Goal: Information Seeking & Learning: Learn about a topic

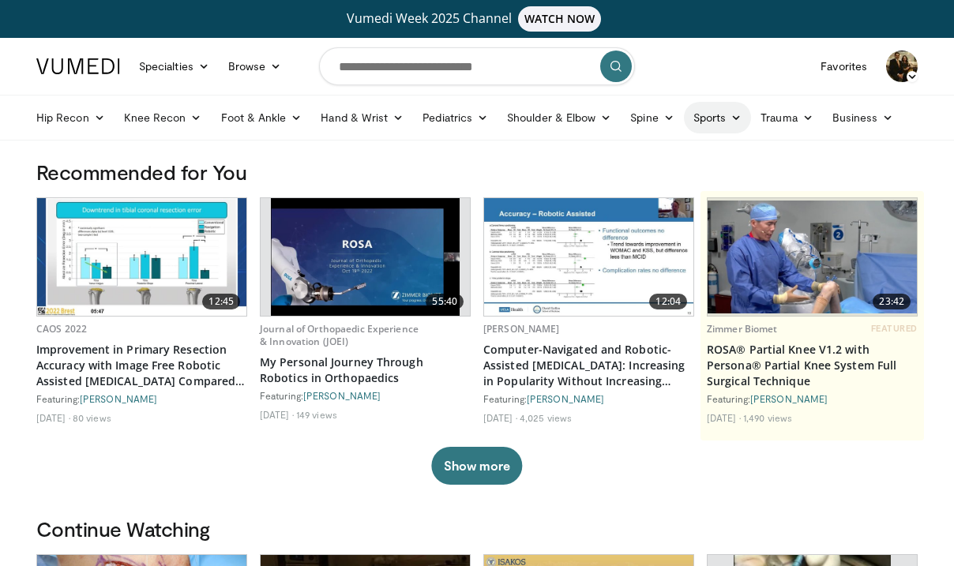
click at [723, 113] on link "Sports" at bounding box center [718, 118] width 68 height 32
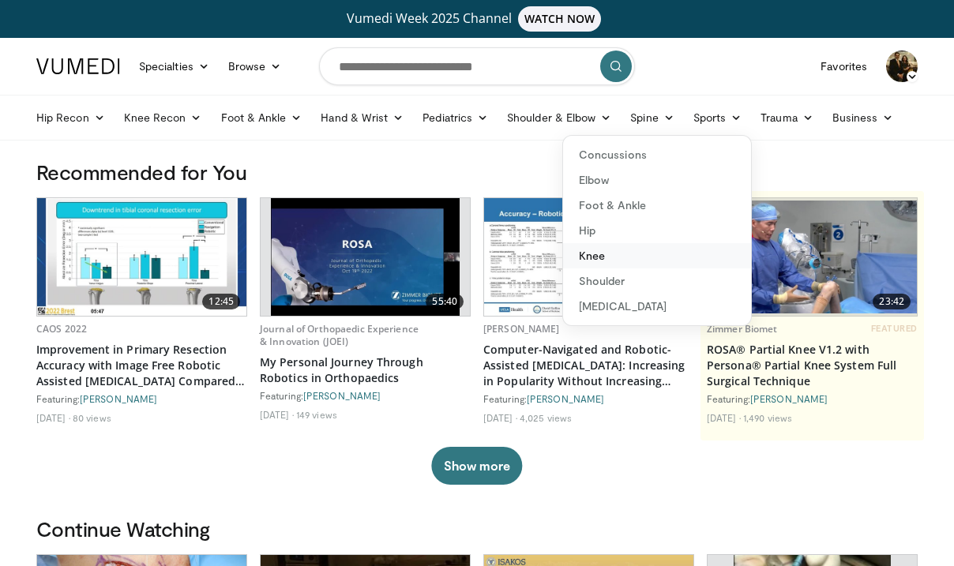
click at [599, 249] on link "Knee" at bounding box center [657, 255] width 188 height 25
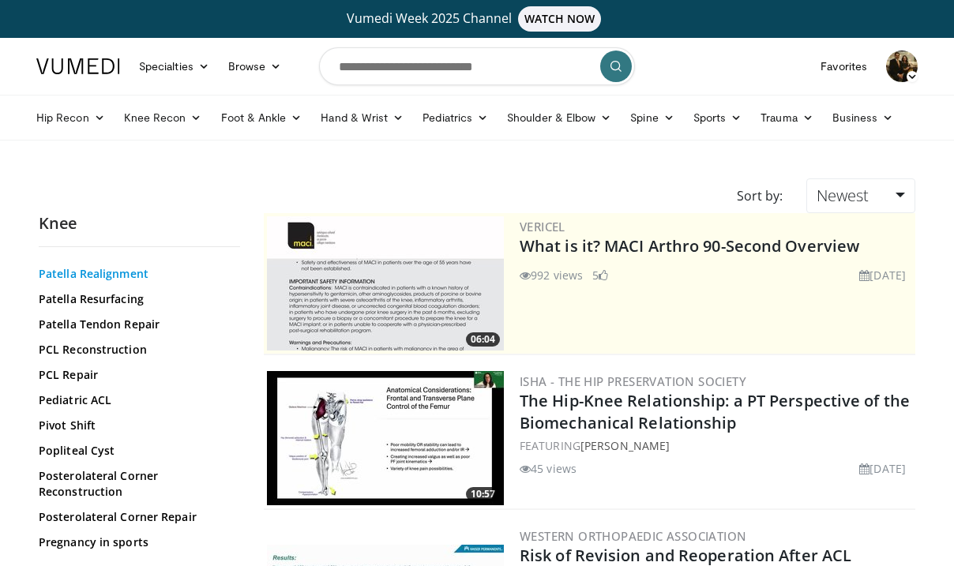
scroll to position [1569, 0]
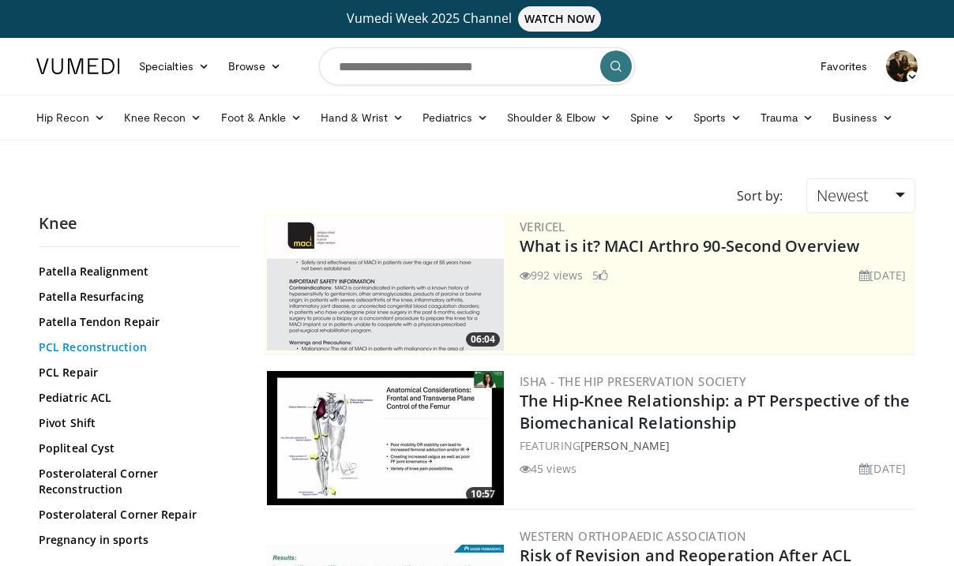
click at [102, 355] on link "PCL Reconstruction" at bounding box center [135, 347] width 193 height 16
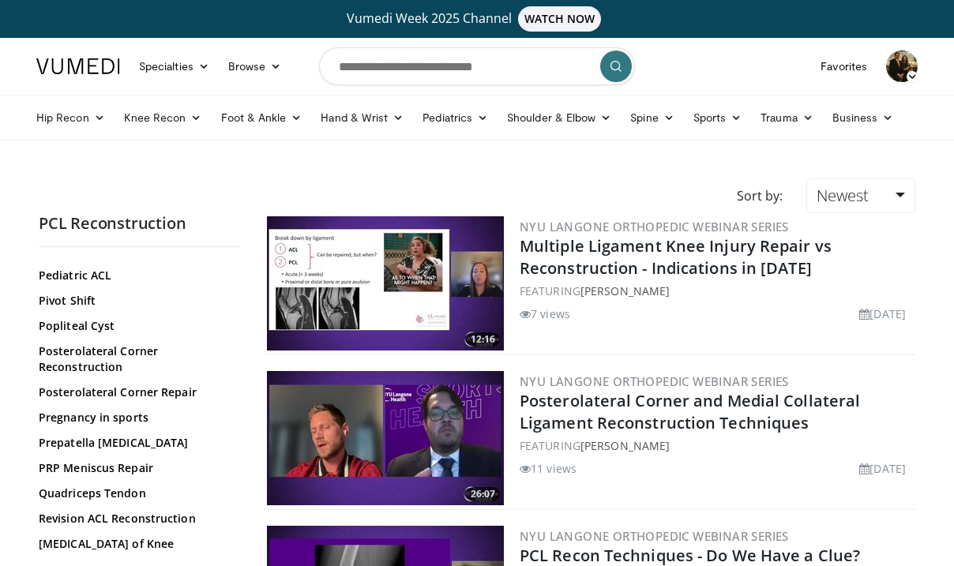
scroll to position [1847, 0]
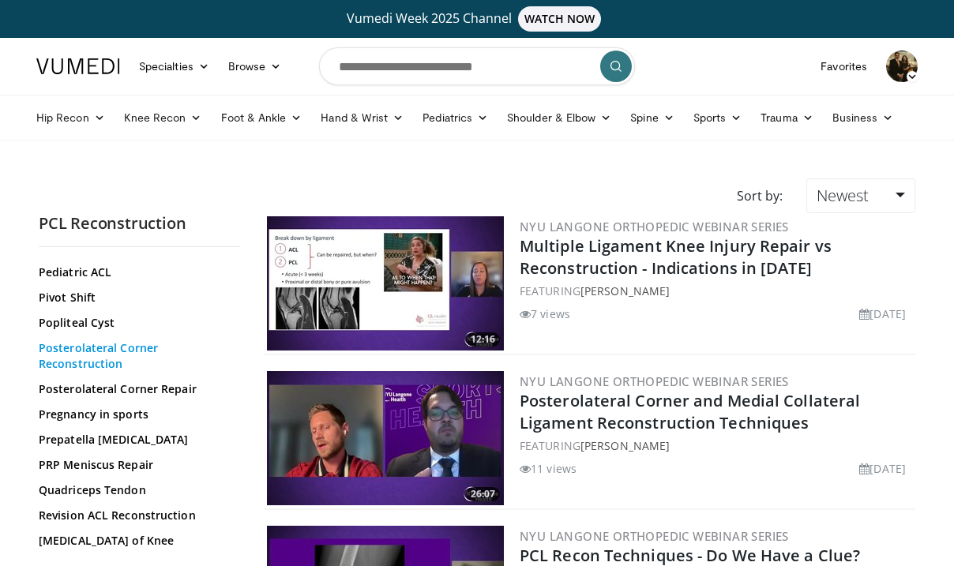
click at [105, 372] on link "Posterolateral Corner Reconstruction" at bounding box center [135, 356] width 193 height 32
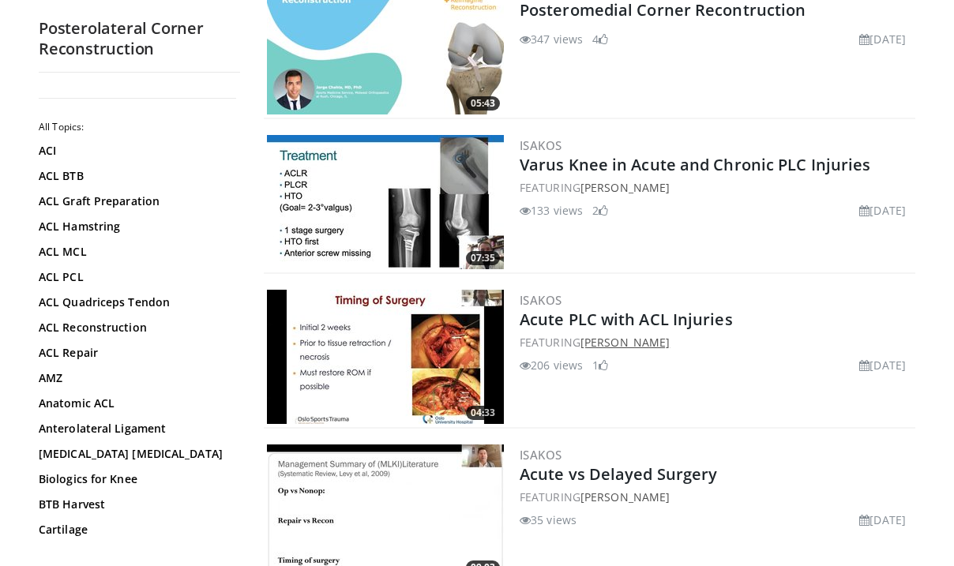
scroll to position [557, 0]
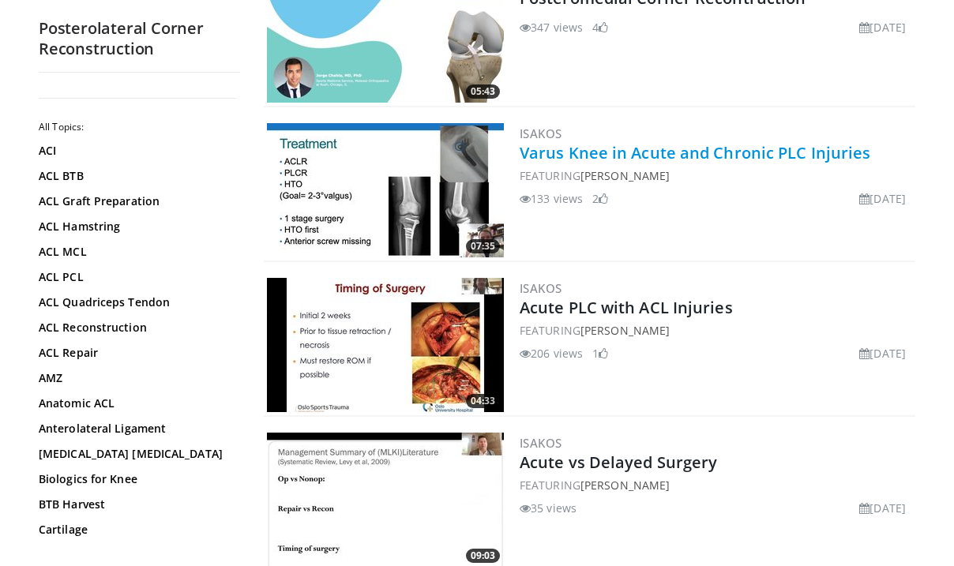
click at [659, 160] on link "Varus Knee in Acute and Chronic PLC Injuries" at bounding box center [694, 152] width 350 height 21
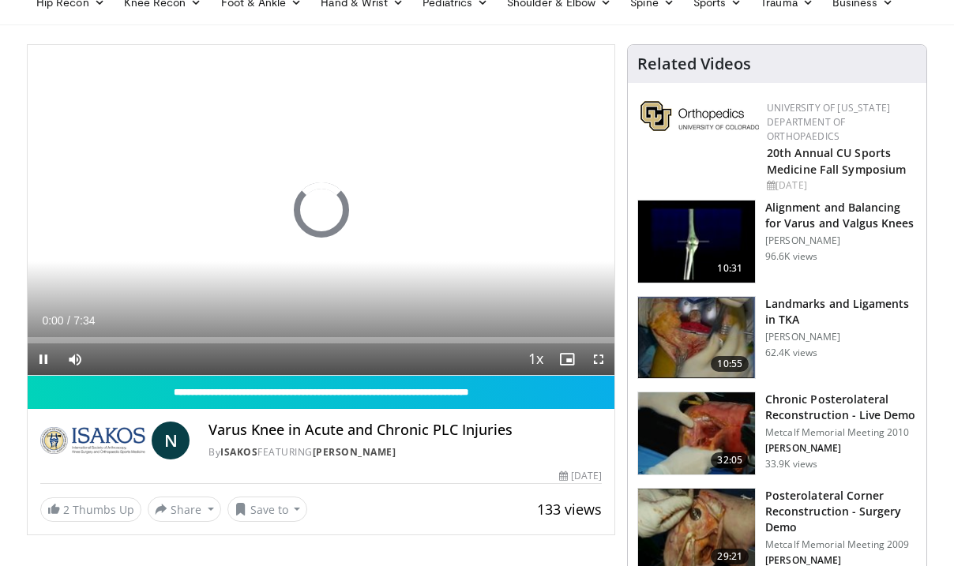
scroll to position [116, 0]
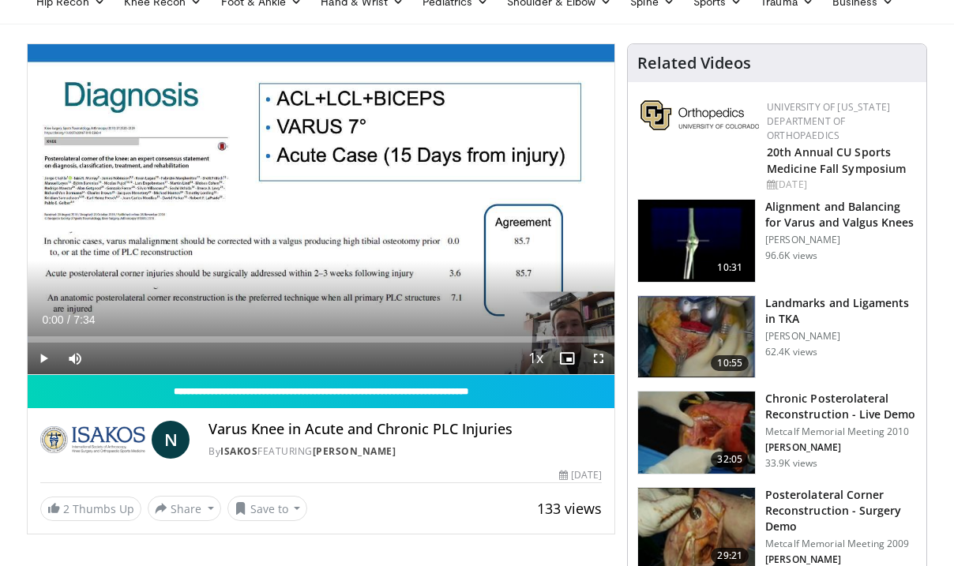
click at [47, 359] on span "Video Player" at bounding box center [44, 359] width 32 height 32
click at [592, 364] on span "Video Player" at bounding box center [599, 359] width 32 height 32
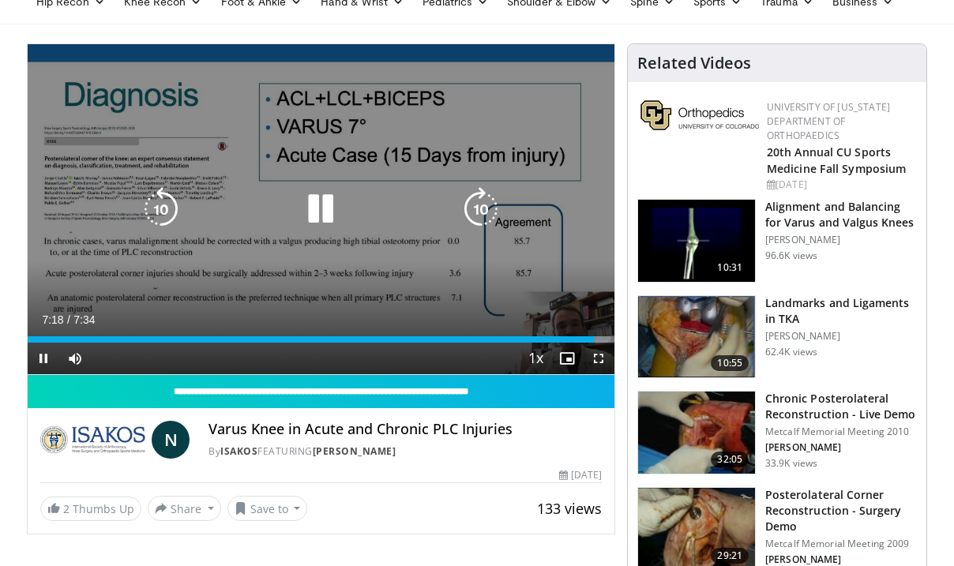
click at [349, 221] on div "Video Player" at bounding box center [321, 209] width 352 height 32
click at [313, 204] on icon "Video Player" at bounding box center [320, 209] width 44 height 44
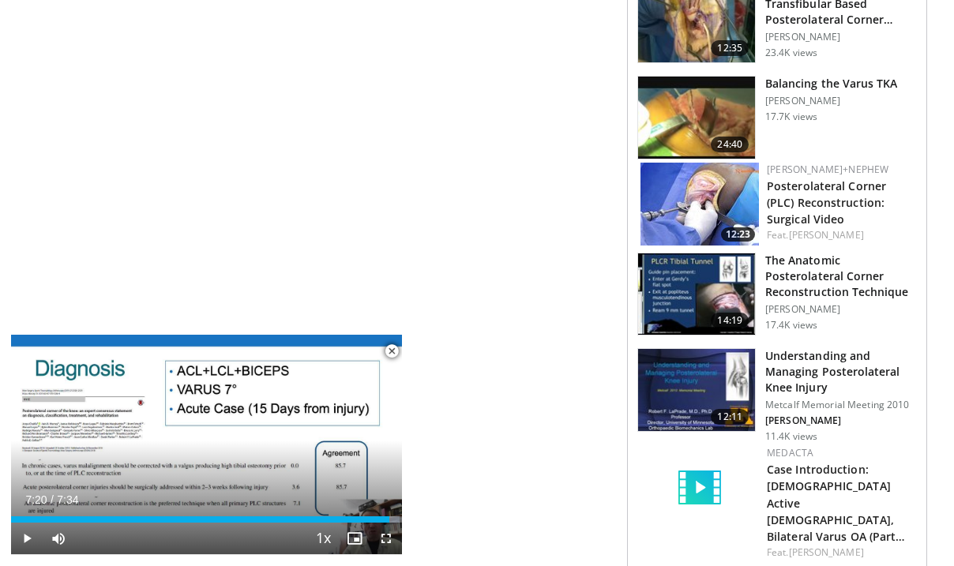
scroll to position [827, 0]
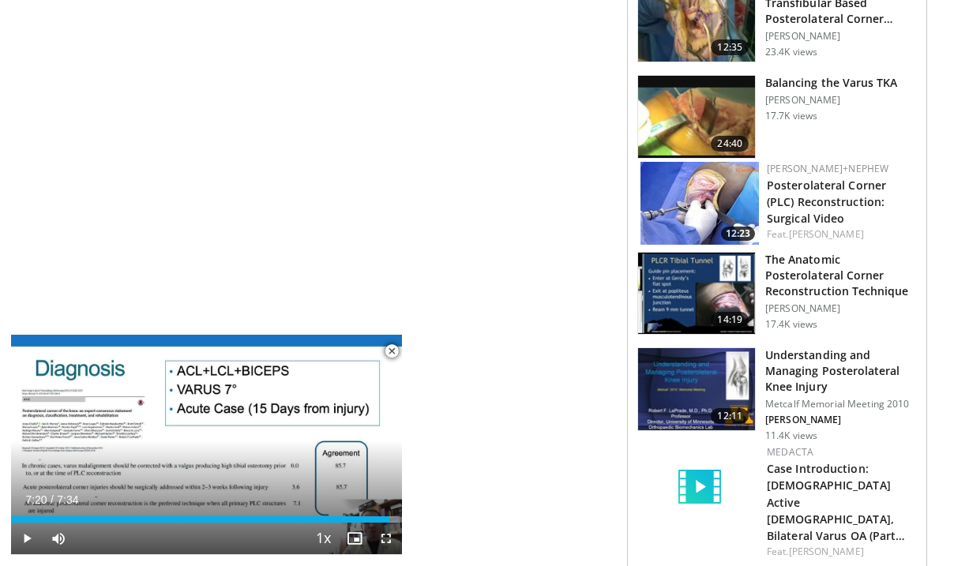
click at [704, 293] on img at bounding box center [696, 294] width 117 height 82
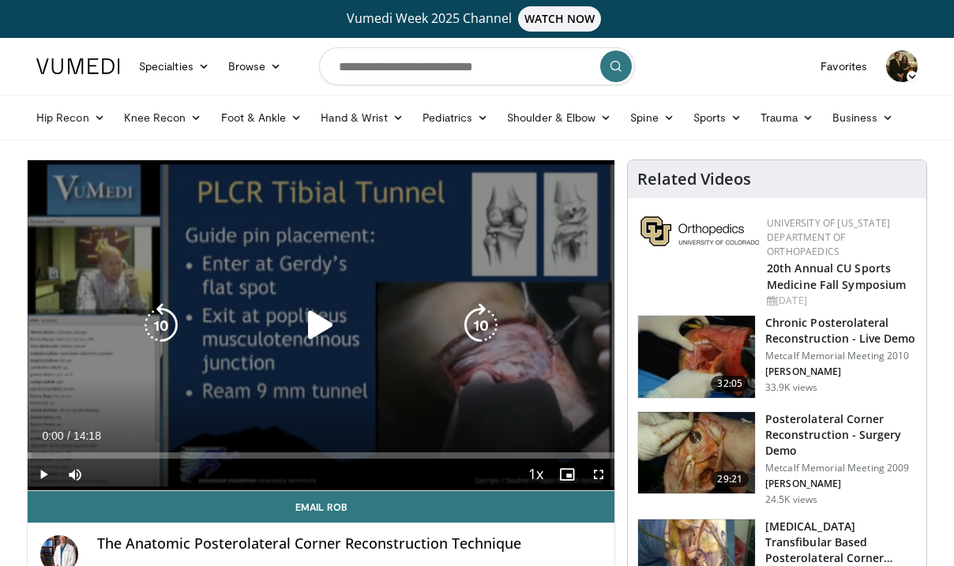
click at [328, 322] on icon "Video Player" at bounding box center [320, 325] width 44 height 44
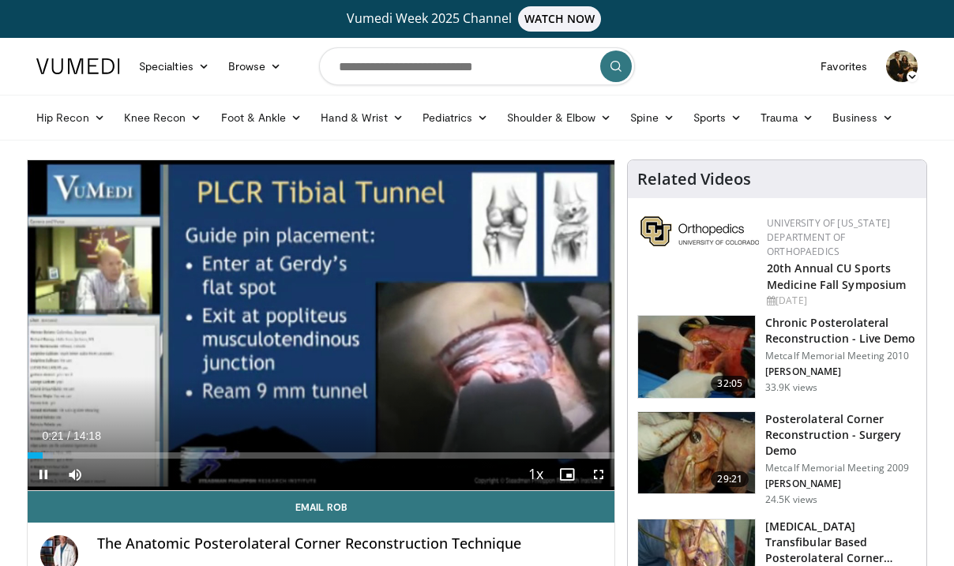
click at [600, 470] on span "Video Player" at bounding box center [599, 475] width 32 height 32
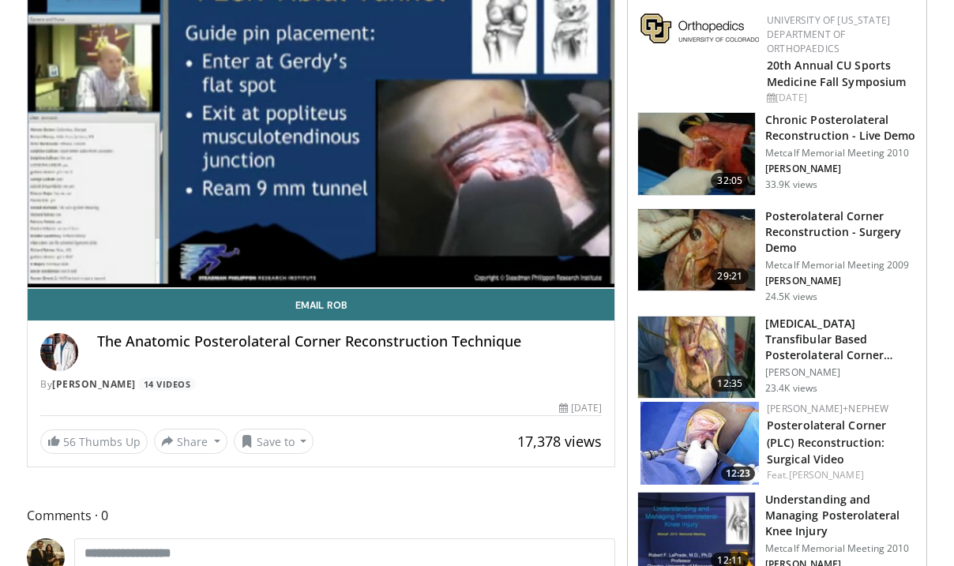
scroll to position [183, 0]
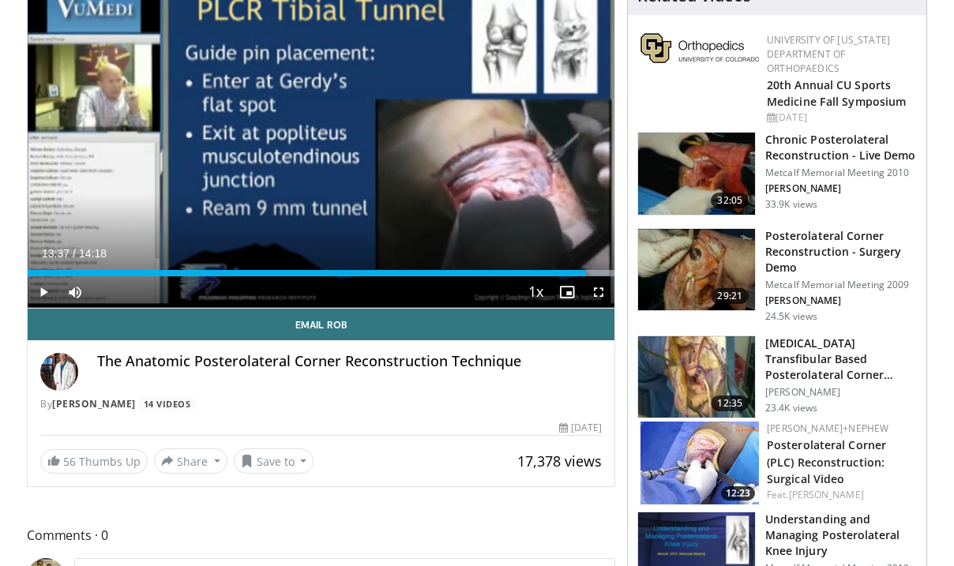
click at [332, 142] on div "10 seconds Tap to unmute" at bounding box center [321, 142] width 587 height 331
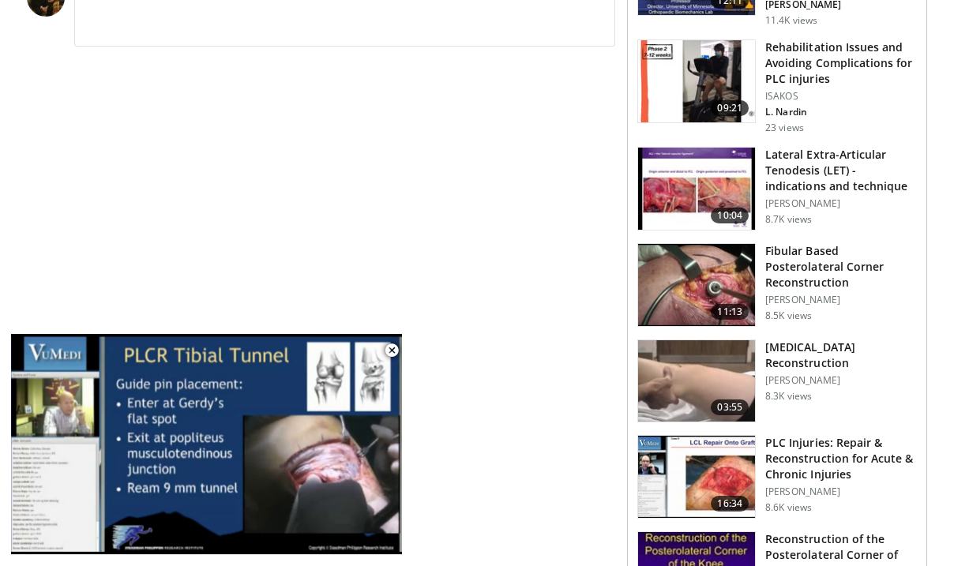
scroll to position [767, 0]
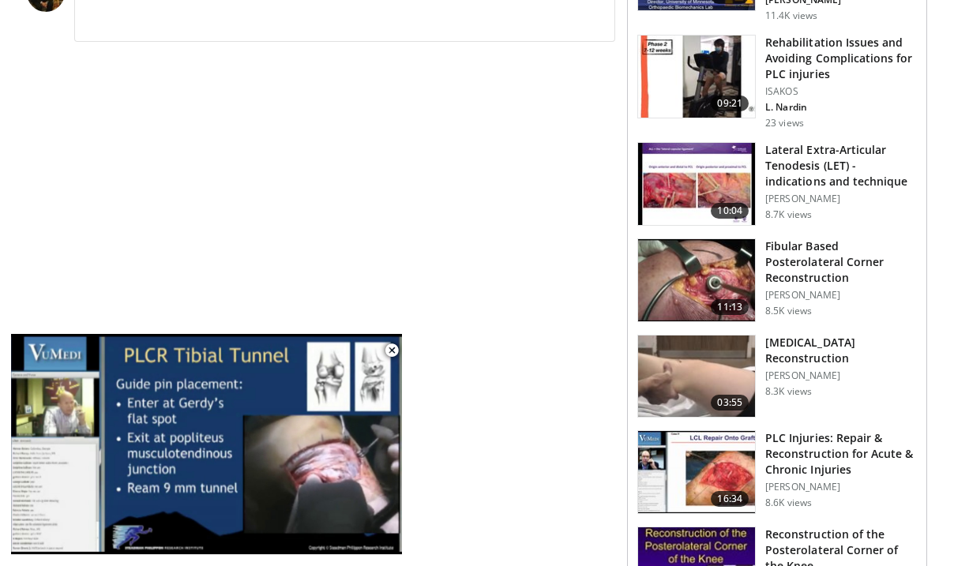
click at [689, 286] on img at bounding box center [696, 280] width 117 height 82
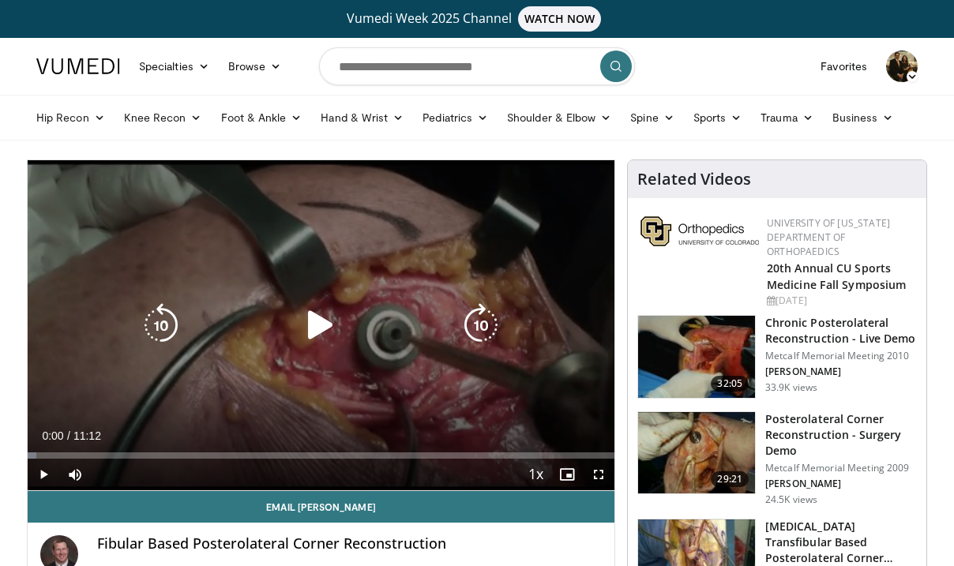
click at [251, 374] on div "10 seconds Tap to unmute" at bounding box center [321, 325] width 587 height 330
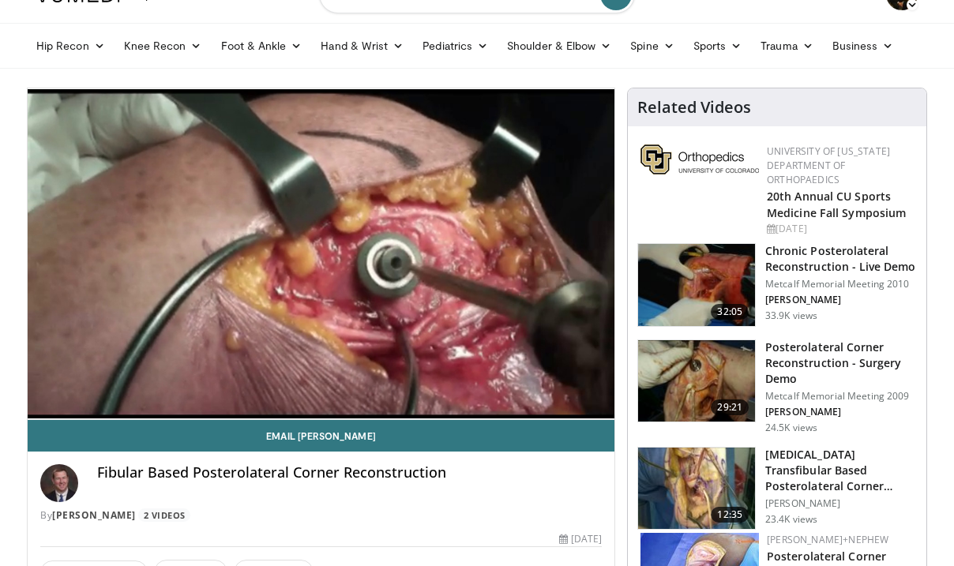
scroll to position [71, 0]
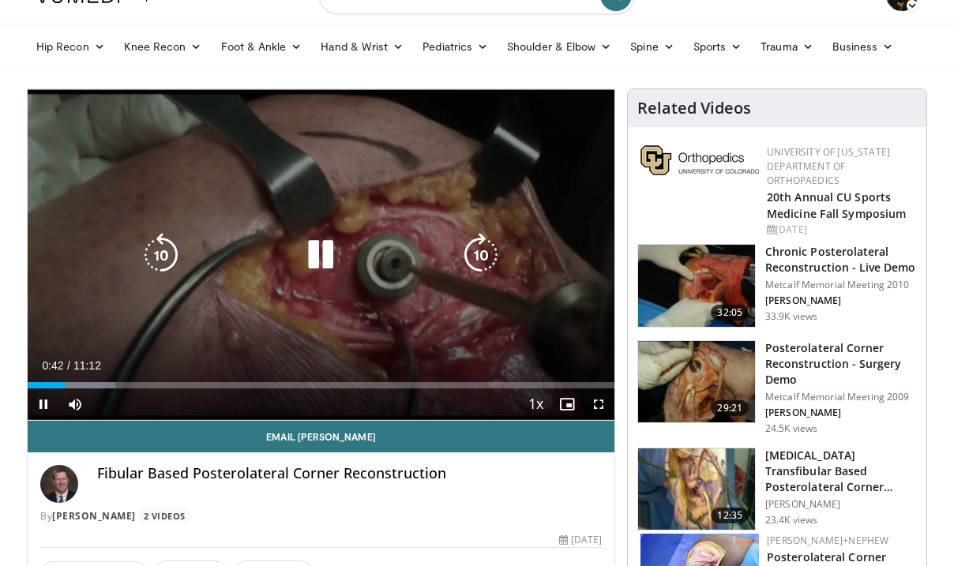
click at [488, 250] on icon "Video Player" at bounding box center [481, 255] width 44 height 44
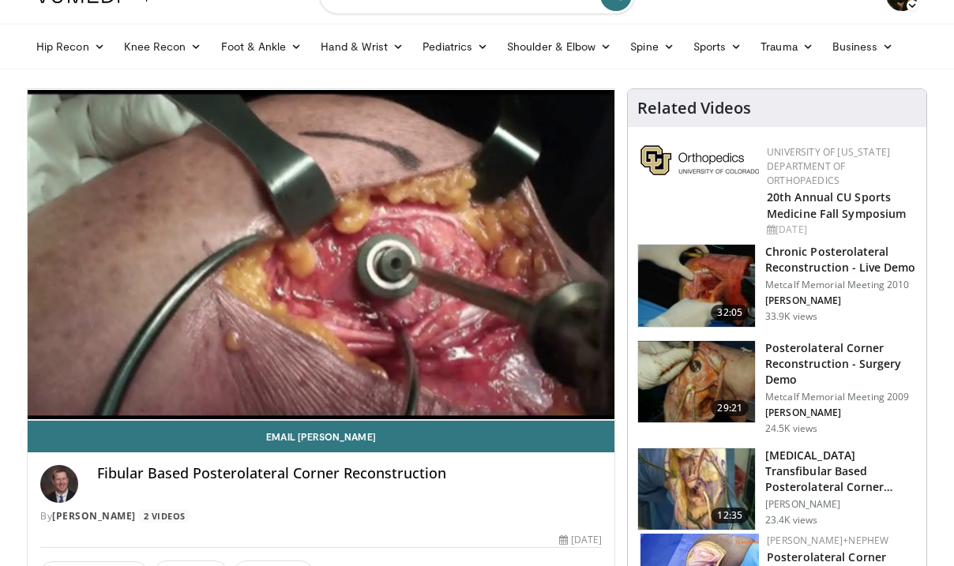
click at [684, 278] on img at bounding box center [696, 286] width 117 height 82
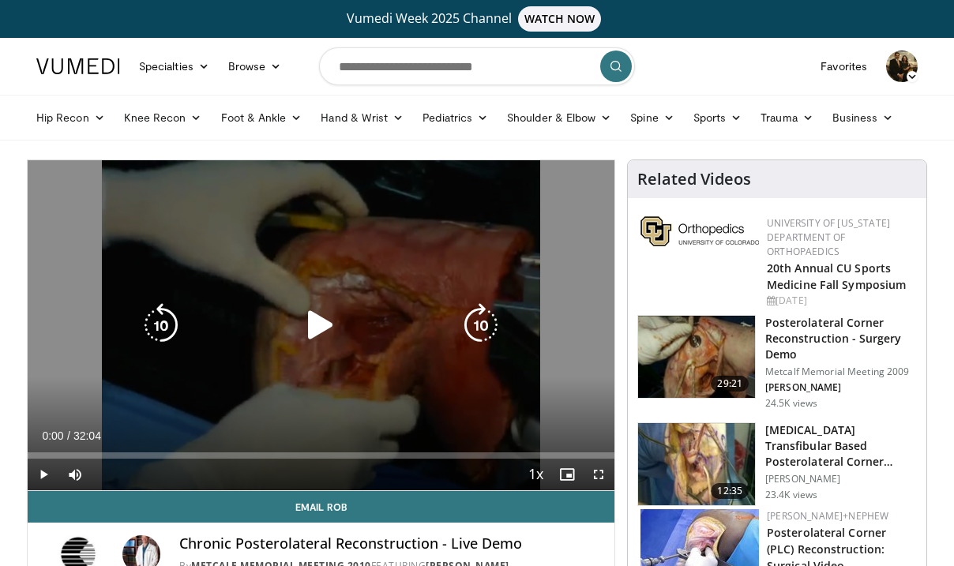
click at [297, 325] on div "Video Player" at bounding box center [321, 325] width 352 height 32
click at [324, 324] on icon "Video Player" at bounding box center [320, 325] width 44 height 44
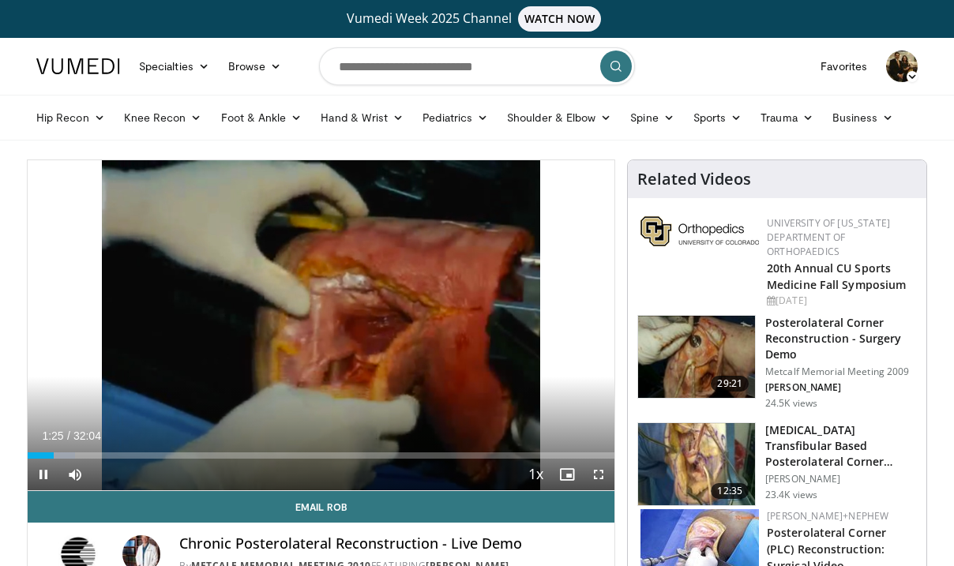
click at [601, 469] on span "Video Player" at bounding box center [599, 475] width 32 height 32
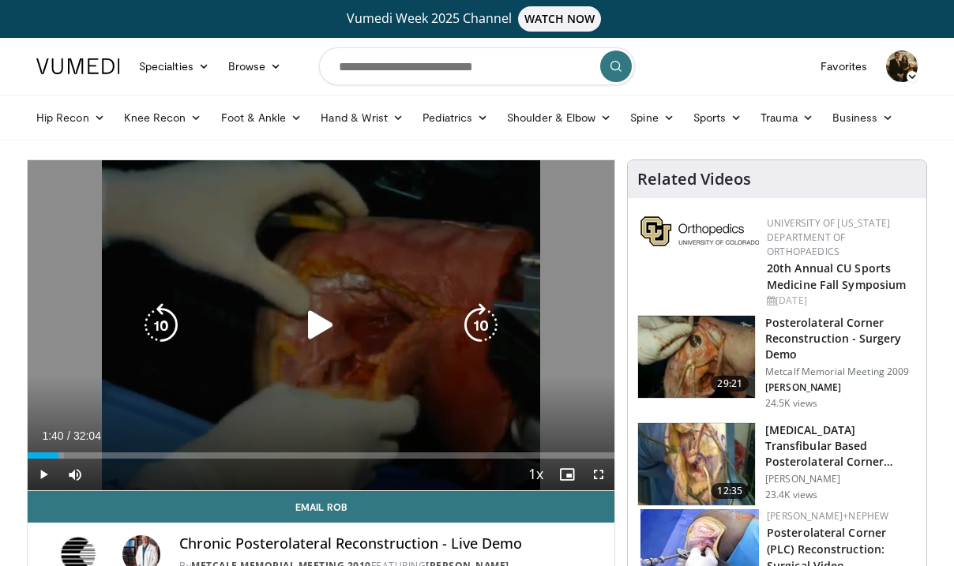
click at [320, 330] on icon "Video Player" at bounding box center [320, 325] width 44 height 44
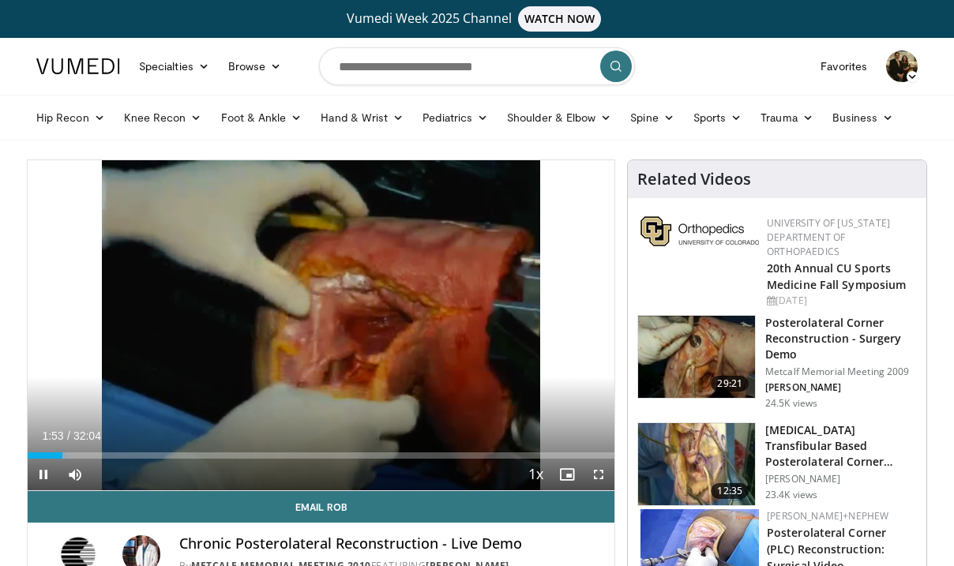
click at [602, 470] on span "Video Player" at bounding box center [599, 475] width 32 height 32
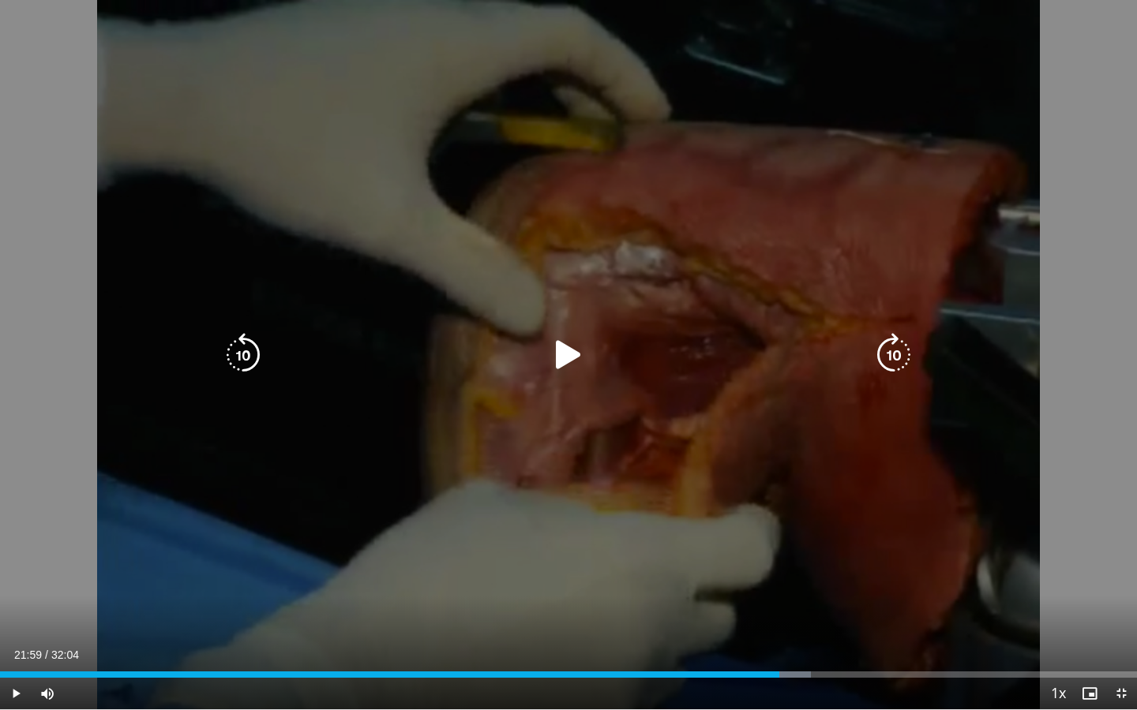
click at [240, 348] on icon "Video Player" at bounding box center [243, 355] width 44 height 44
click at [569, 357] on icon "Video Player" at bounding box center [568, 355] width 44 height 44
click at [504, 352] on div "Video Player" at bounding box center [568, 355] width 682 height 32
click at [570, 351] on icon "Video Player" at bounding box center [568, 355] width 44 height 44
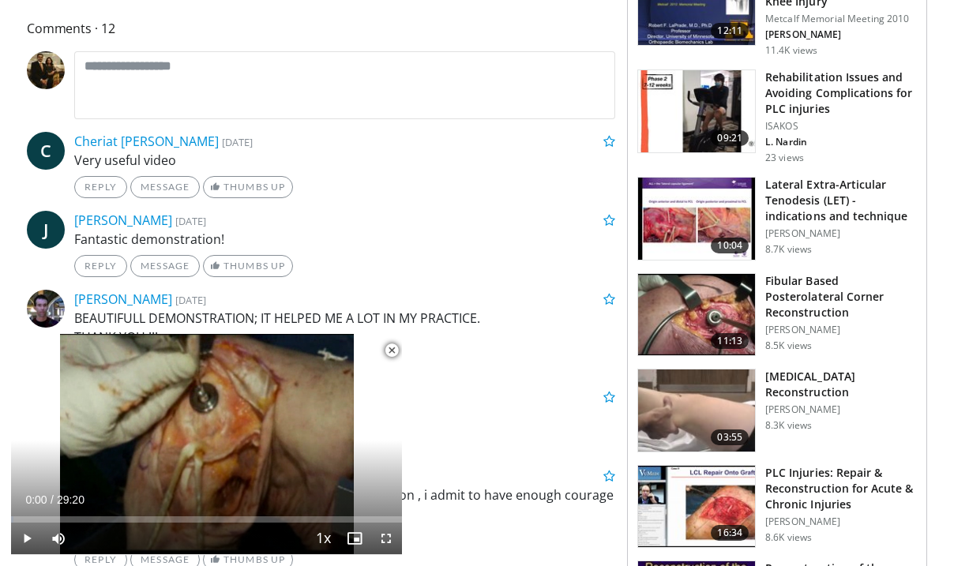
scroll to position [724, 0]
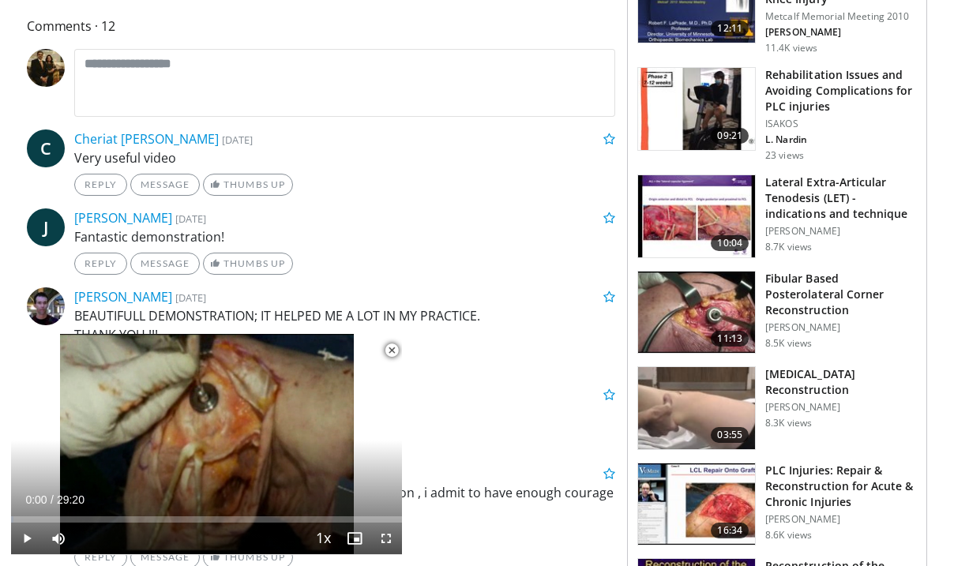
click at [688, 204] on img at bounding box center [696, 216] width 117 height 82
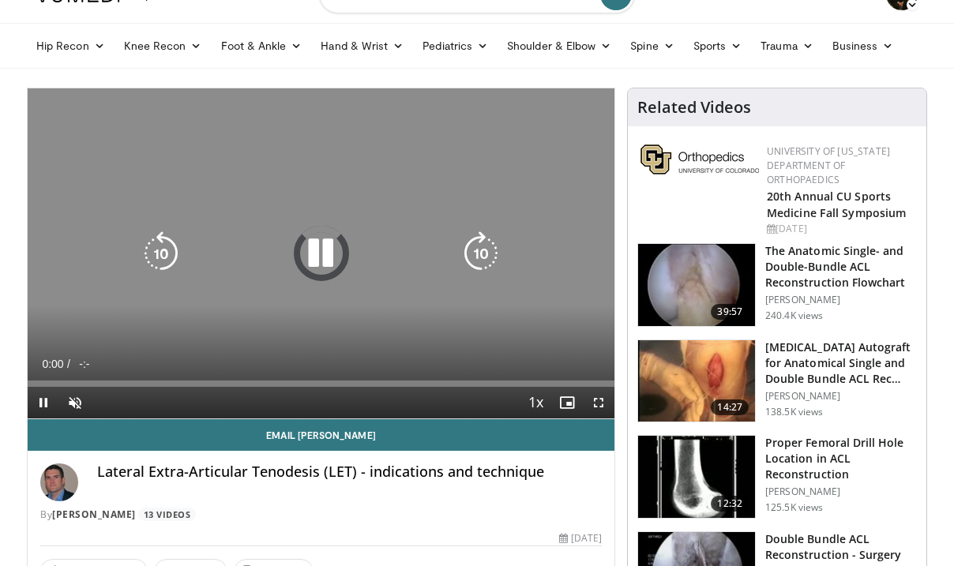
scroll to position [81, 0]
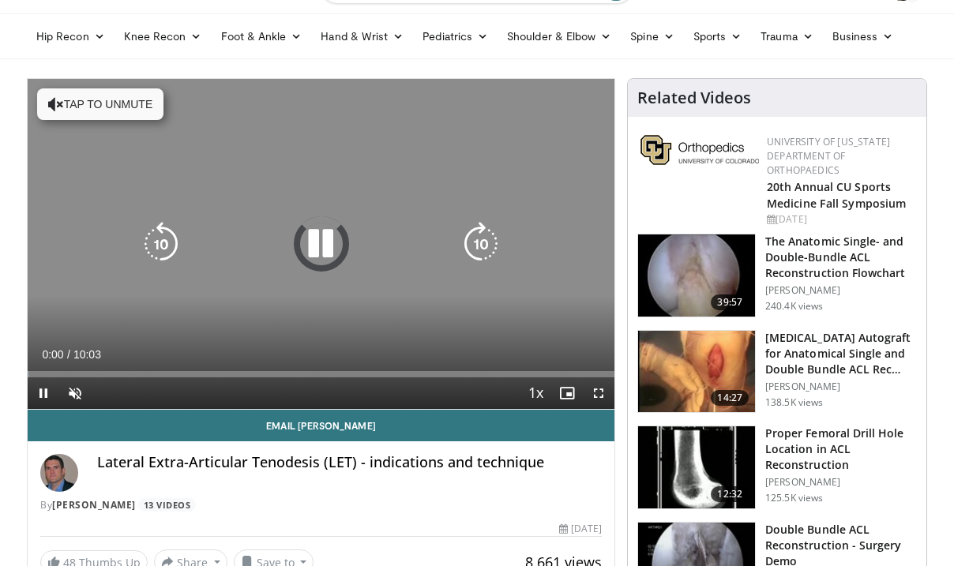
click at [100, 100] on button "Tap to unmute" at bounding box center [100, 104] width 126 height 32
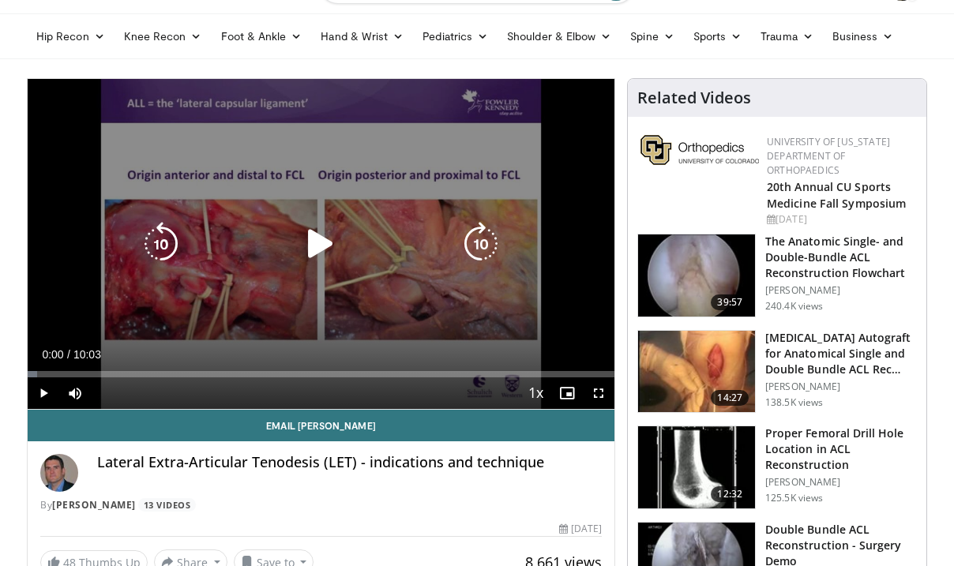
click at [310, 238] on icon "Video Player" at bounding box center [320, 244] width 44 height 44
click at [473, 242] on icon "Video Player" at bounding box center [481, 244] width 44 height 44
click at [484, 246] on icon "Video Player" at bounding box center [481, 244] width 44 height 44
click at [484, 252] on icon "Video Player" at bounding box center [481, 244] width 44 height 44
click at [165, 256] on icon "Video Player" at bounding box center [161, 244] width 44 height 44
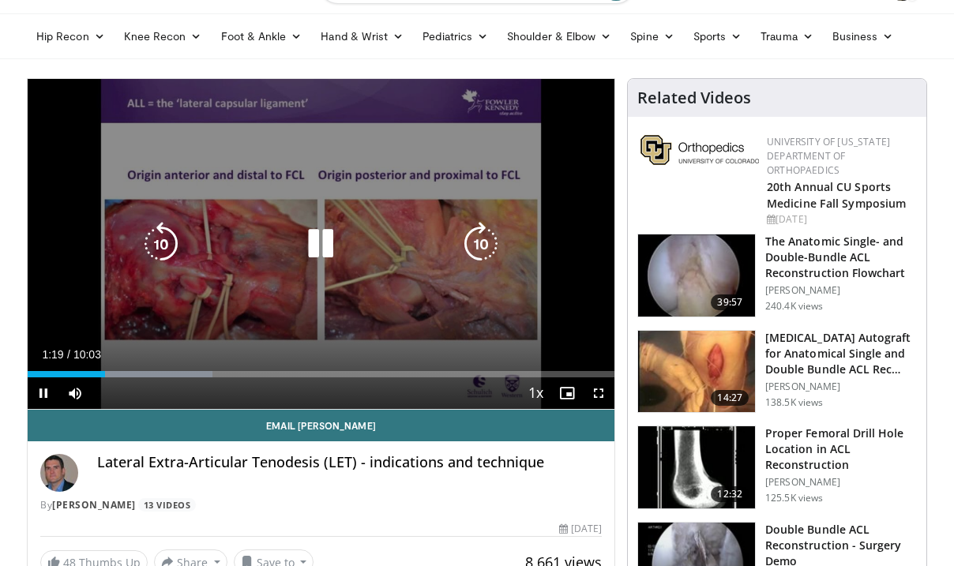
click at [376, 297] on div "10 seconds Tap to unmute" at bounding box center [321, 244] width 587 height 330
click at [318, 253] on icon "Video Player" at bounding box center [320, 244] width 44 height 44
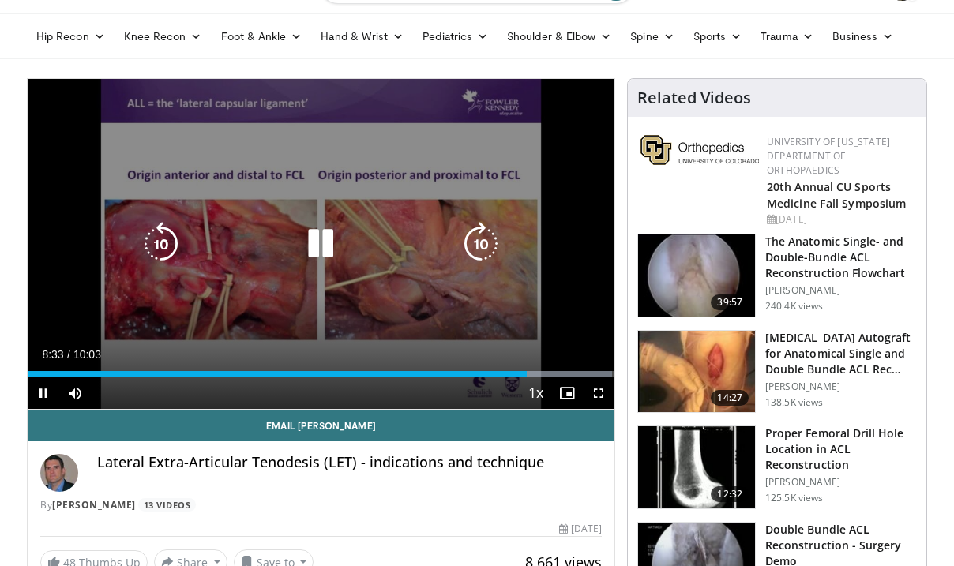
click at [475, 249] on icon "Video Player" at bounding box center [481, 244] width 44 height 44
click at [476, 250] on icon "Video Player" at bounding box center [481, 244] width 44 height 44
click at [484, 247] on icon "Video Player" at bounding box center [481, 244] width 44 height 44
click at [479, 236] on icon "Video Player" at bounding box center [481, 244] width 44 height 44
click at [482, 242] on icon "Video Player" at bounding box center [481, 244] width 44 height 44
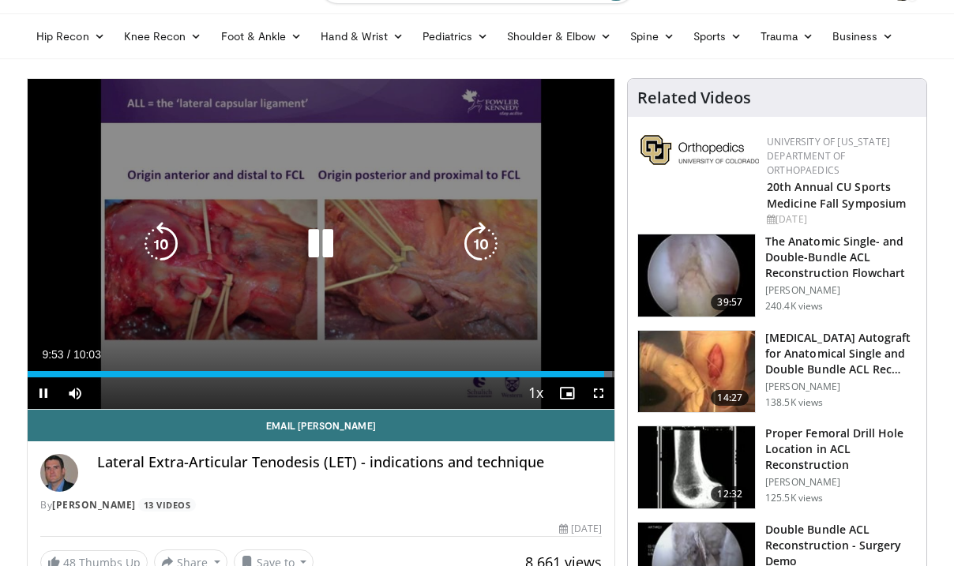
click at [395, 290] on div "10 seconds Tap to unmute" at bounding box center [321, 244] width 587 height 330
click at [371, 225] on div "10 seconds Tap to unmute" at bounding box center [321, 244] width 587 height 330
click at [354, 223] on div "10 seconds Tap to unmute" at bounding box center [321, 244] width 587 height 330
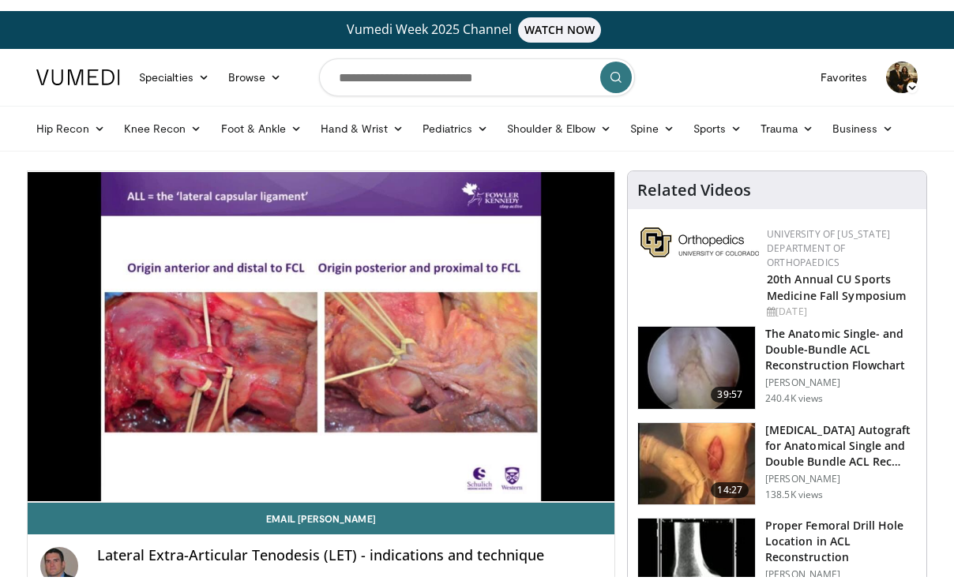
scroll to position [0, 0]
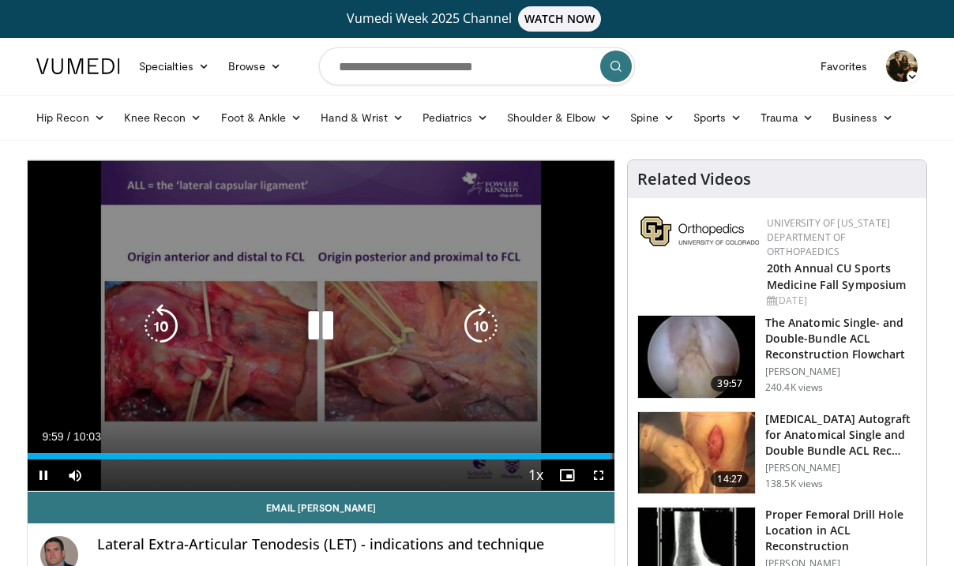
click at [335, 324] on icon "Video Player" at bounding box center [320, 326] width 44 height 44
